Goal: Answer question/provide support

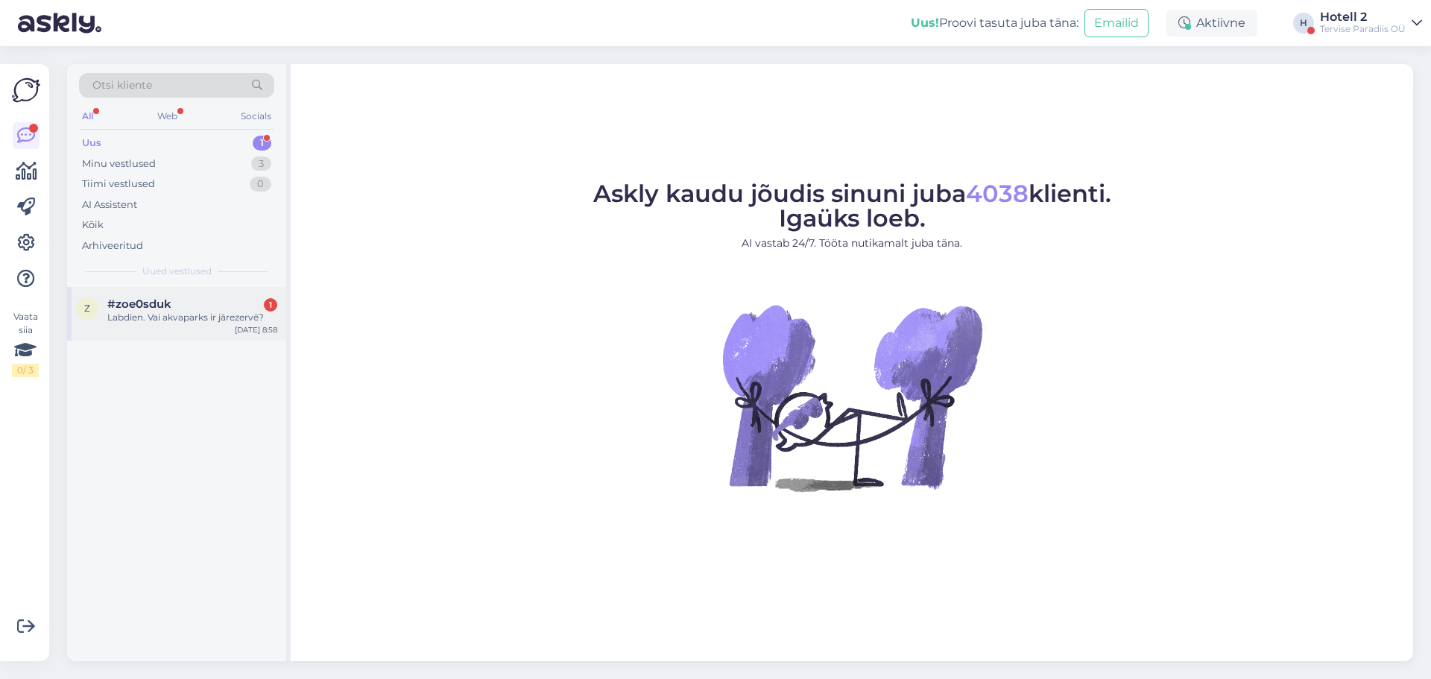
click at [154, 315] on div "Labdien. Vai akvaparks ir jārezervē?" at bounding box center [192, 317] width 170 height 13
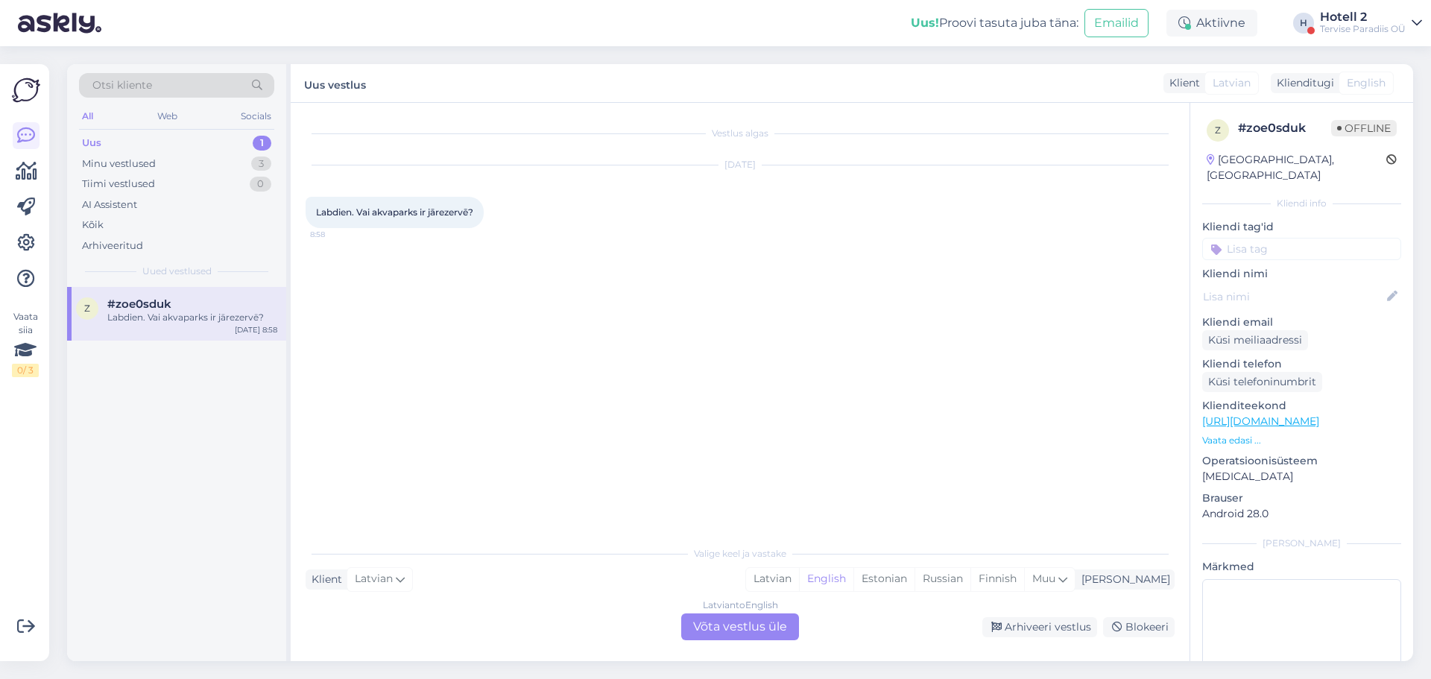
click at [719, 624] on div "Latvian to English Võta vestlus üle" at bounding box center [740, 626] width 118 height 27
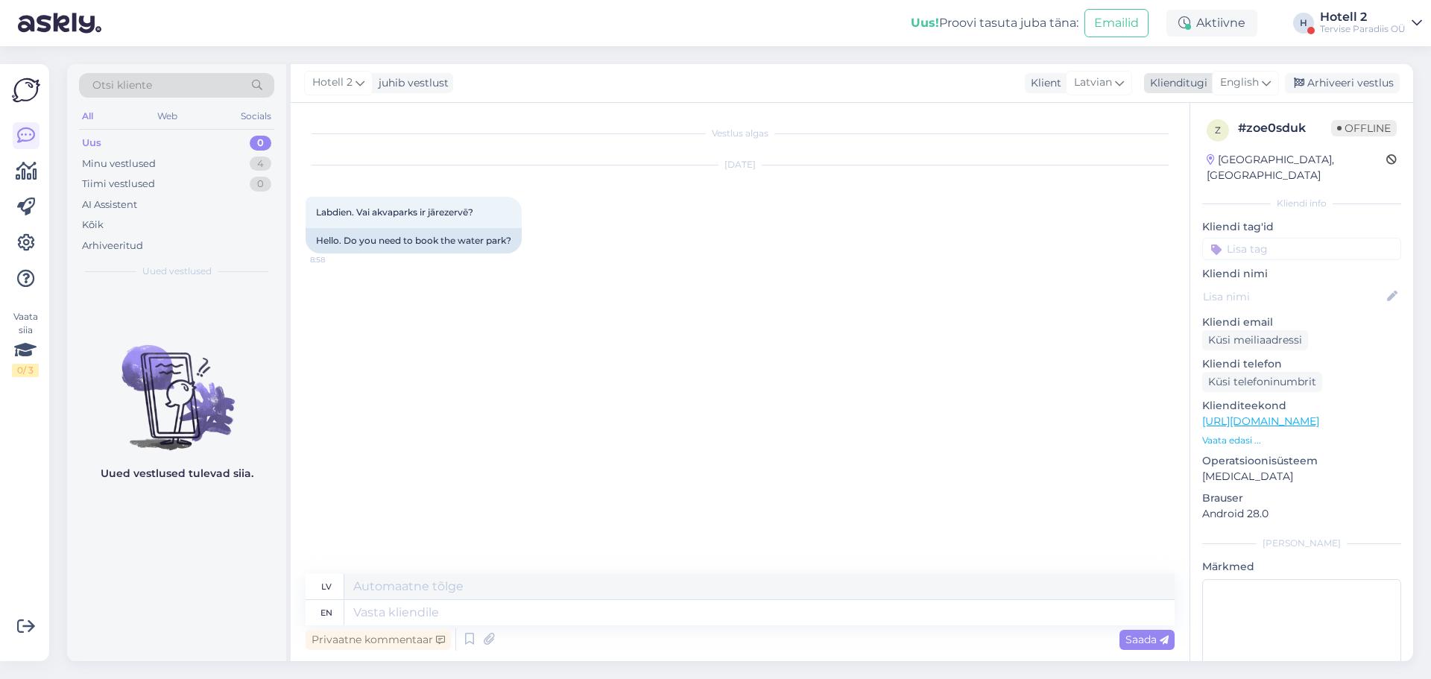
click at [1268, 80] on icon at bounding box center [1266, 83] width 9 height 16
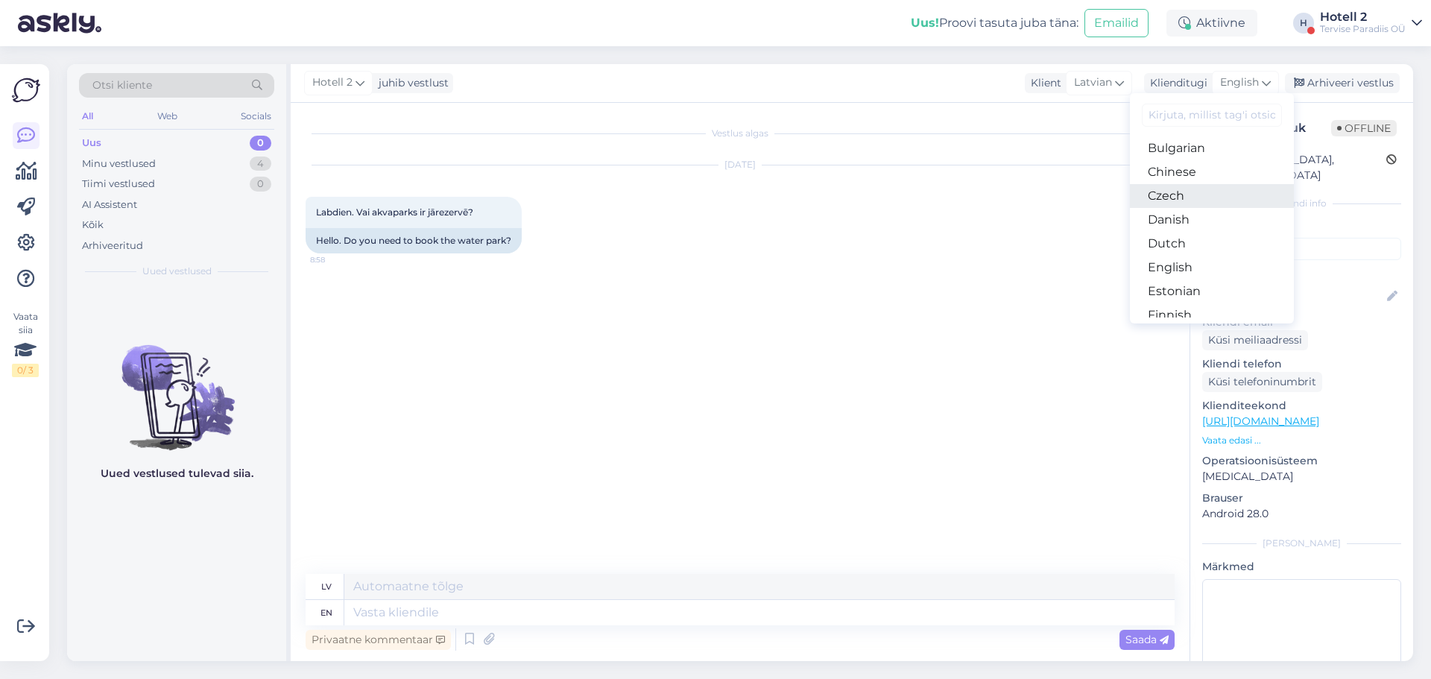
scroll to position [75, 0]
click at [1201, 260] on link "Estonian" at bounding box center [1212, 265] width 164 height 24
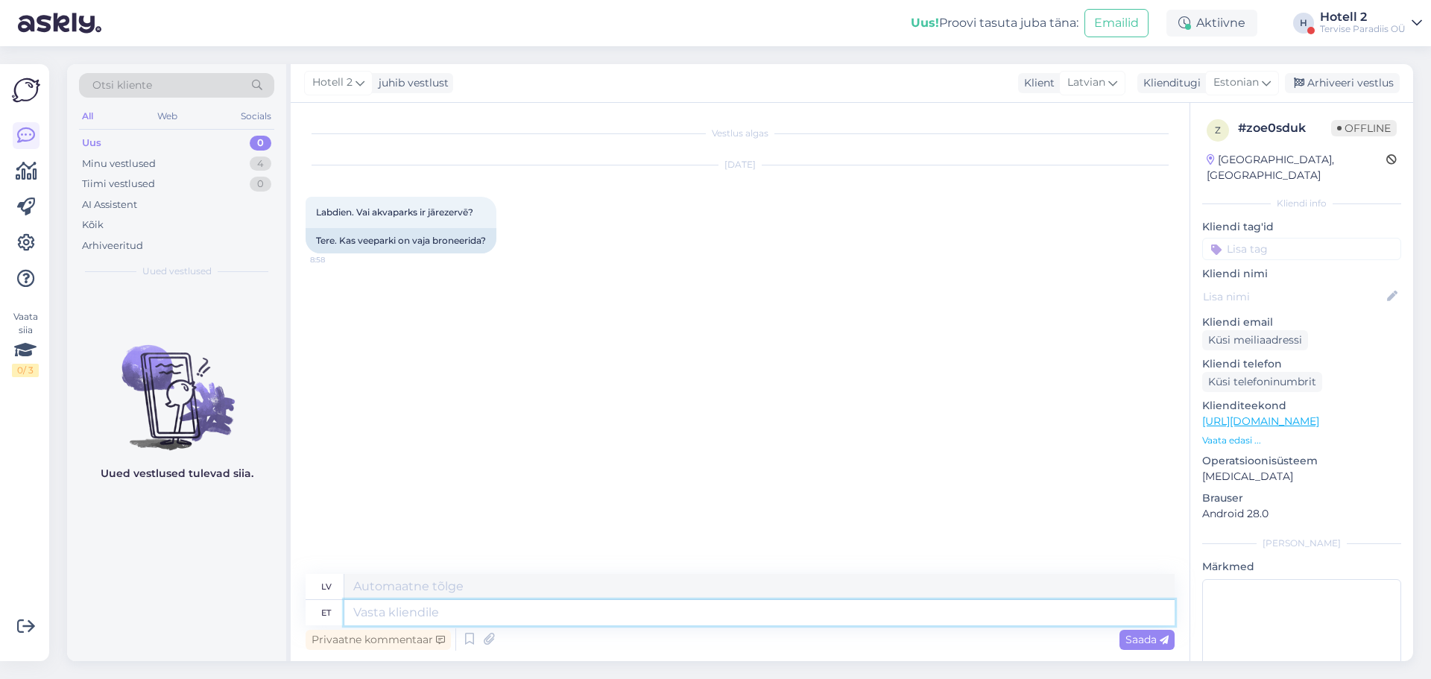
click at [405, 613] on textarea at bounding box center [759, 612] width 830 height 25
type textarea "Tere,"
type textarea "Sveiki,"
type textarea "Tere, veekeskust"
type textarea "Sveiki, akvaparks"
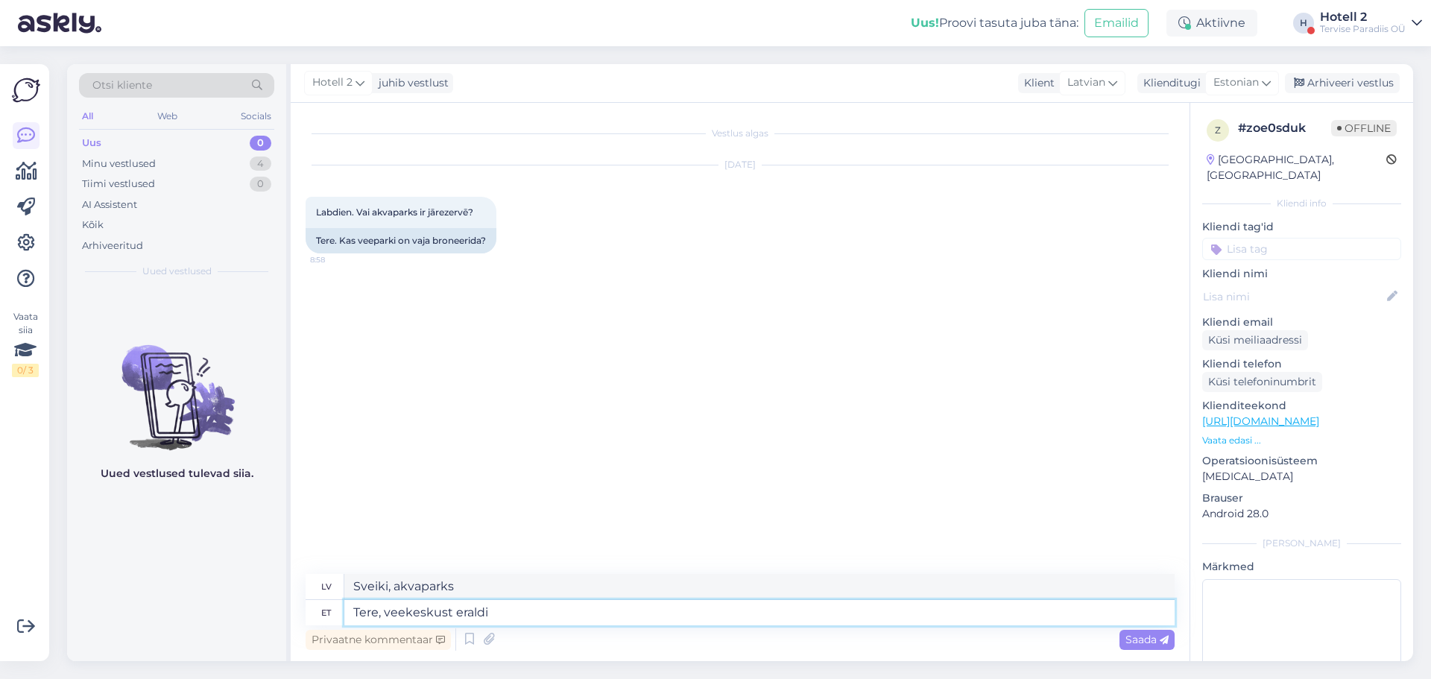
type textarea "Tere, veekeskust eraldi e"
type textarea "Sveiki, akvaparks ir atsevišķs."
type textarea "Tere, veekeskust eraldi ette"
type textarea "Sveiki, akvaparks tiek rezervēts atsevišķi."
type textarea "Tere, veekeskust eraldi ette broneerima e"
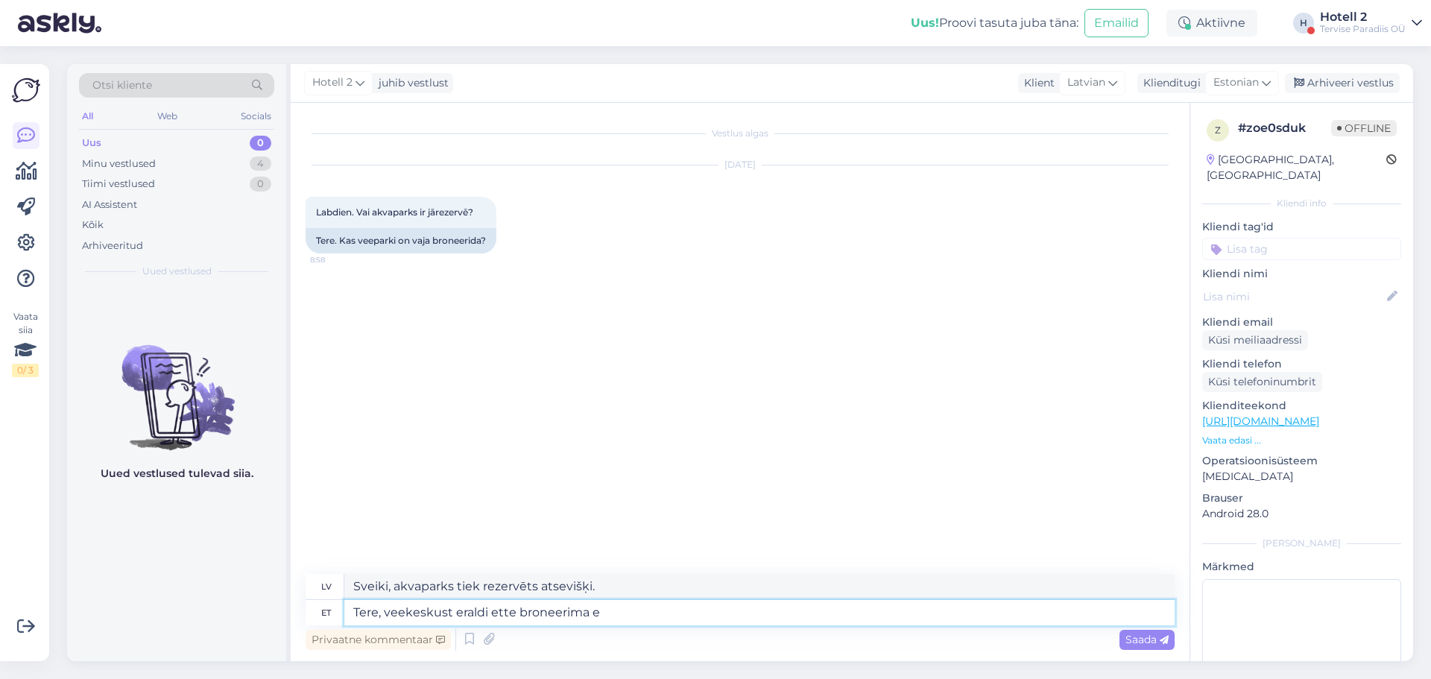
type textarea "Sveiki, akvaparks jārezervē atsevišķi iepriekš."
type textarea "Tere, veekeskust eraldi ette broneerima ei p"
type textarea "Sveiki, akvaparku nevar rezervēt atsevišķi iepriekš."
type textarea "Tere, veekeskust eraldi ette broneerima ei pea"
type textarea "Sveiki, akvaparks nav jārezervē atsevišķi iepriekš."
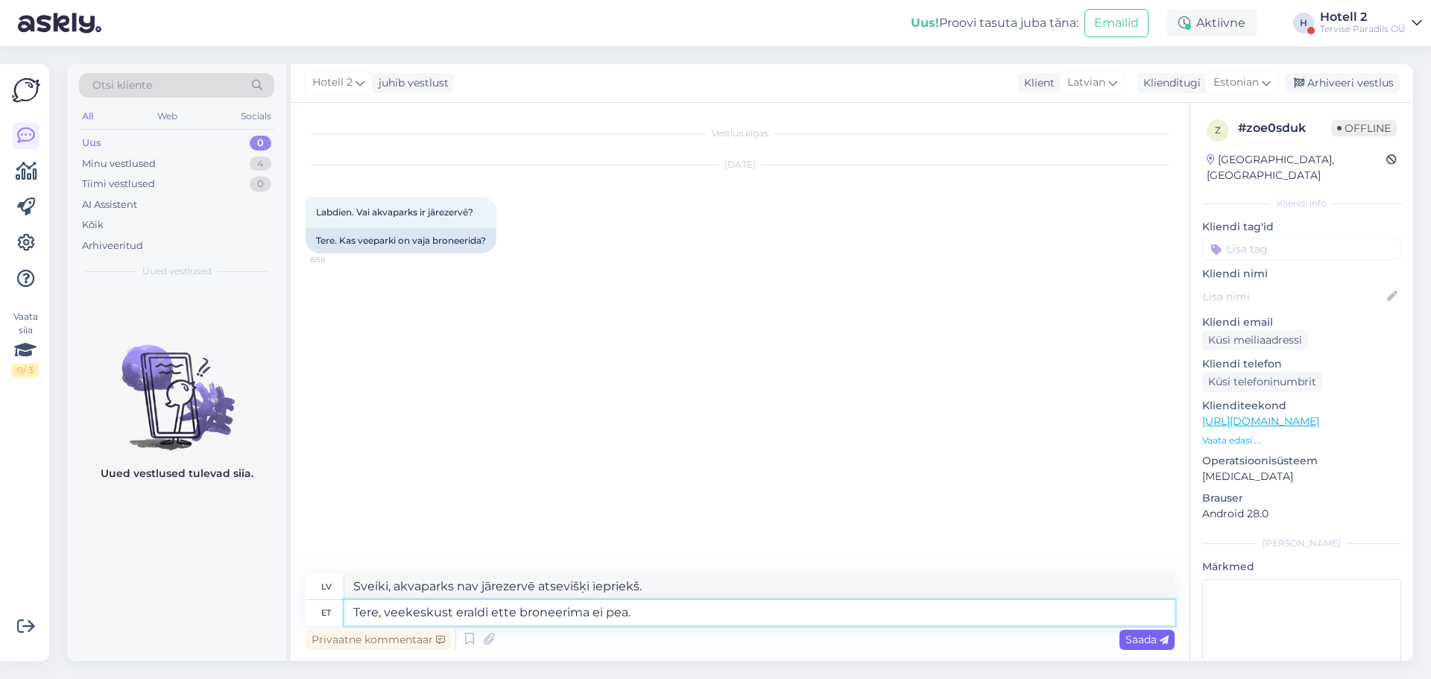
type textarea "Tere, veekeskust eraldi ette broneerima ei pea."
click at [1134, 644] on span "Saada" at bounding box center [1146, 639] width 43 height 13
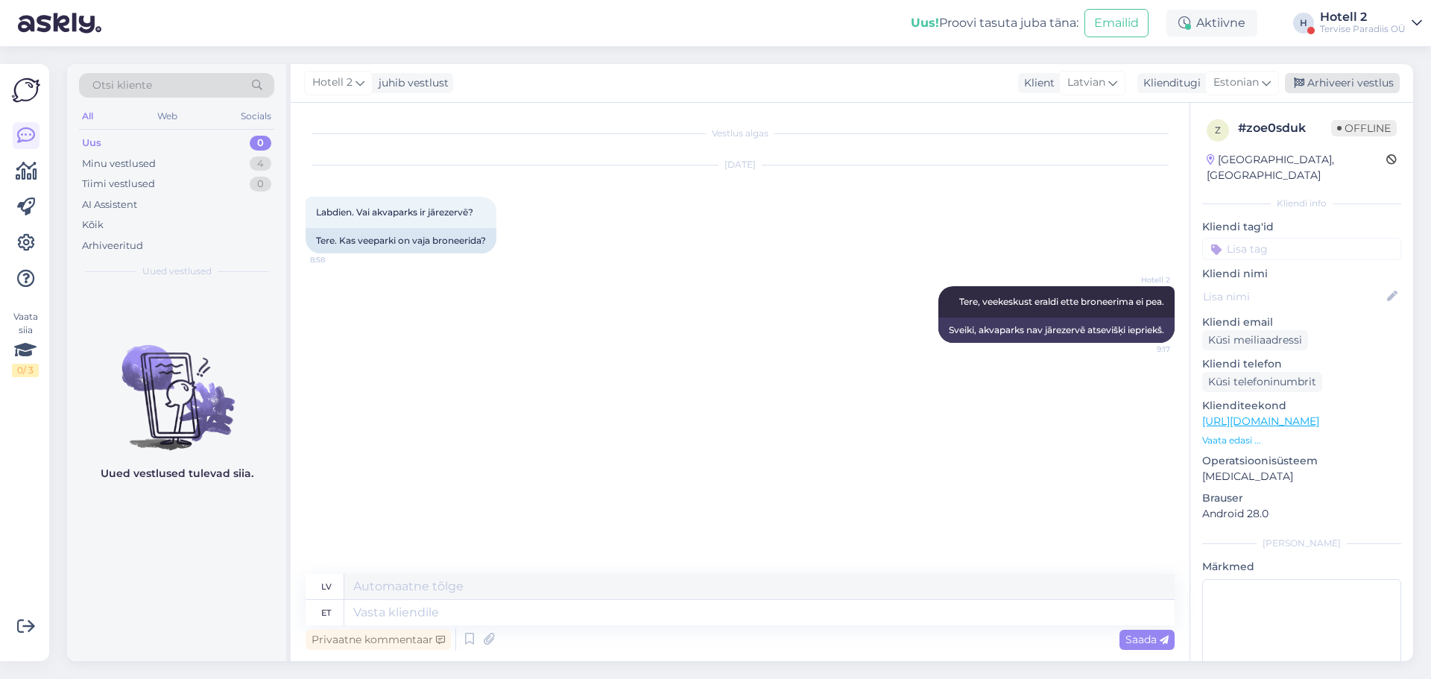
click at [1319, 77] on div "Arhiveeri vestlus" at bounding box center [1342, 83] width 115 height 20
